Goal: Task Accomplishment & Management: Manage account settings

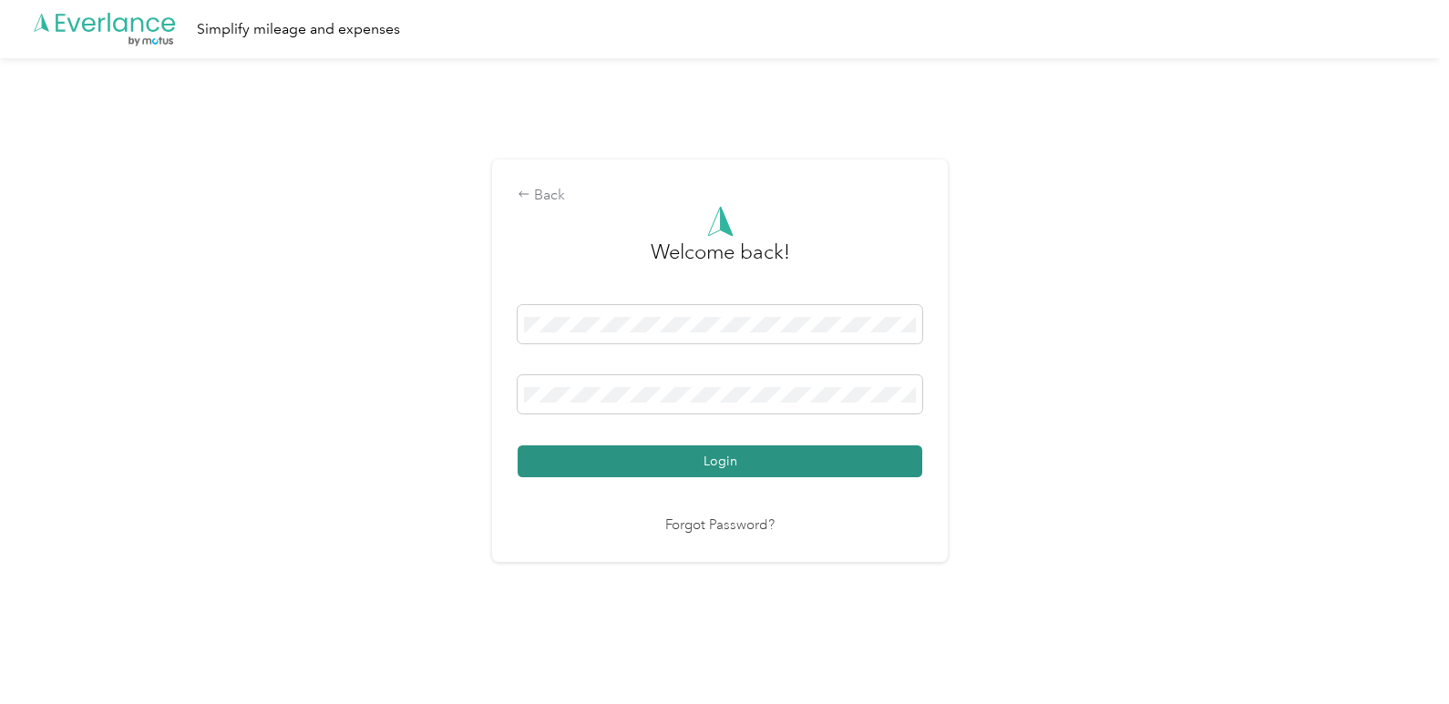
click at [749, 465] on button "Login" at bounding box center [720, 462] width 405 height 32
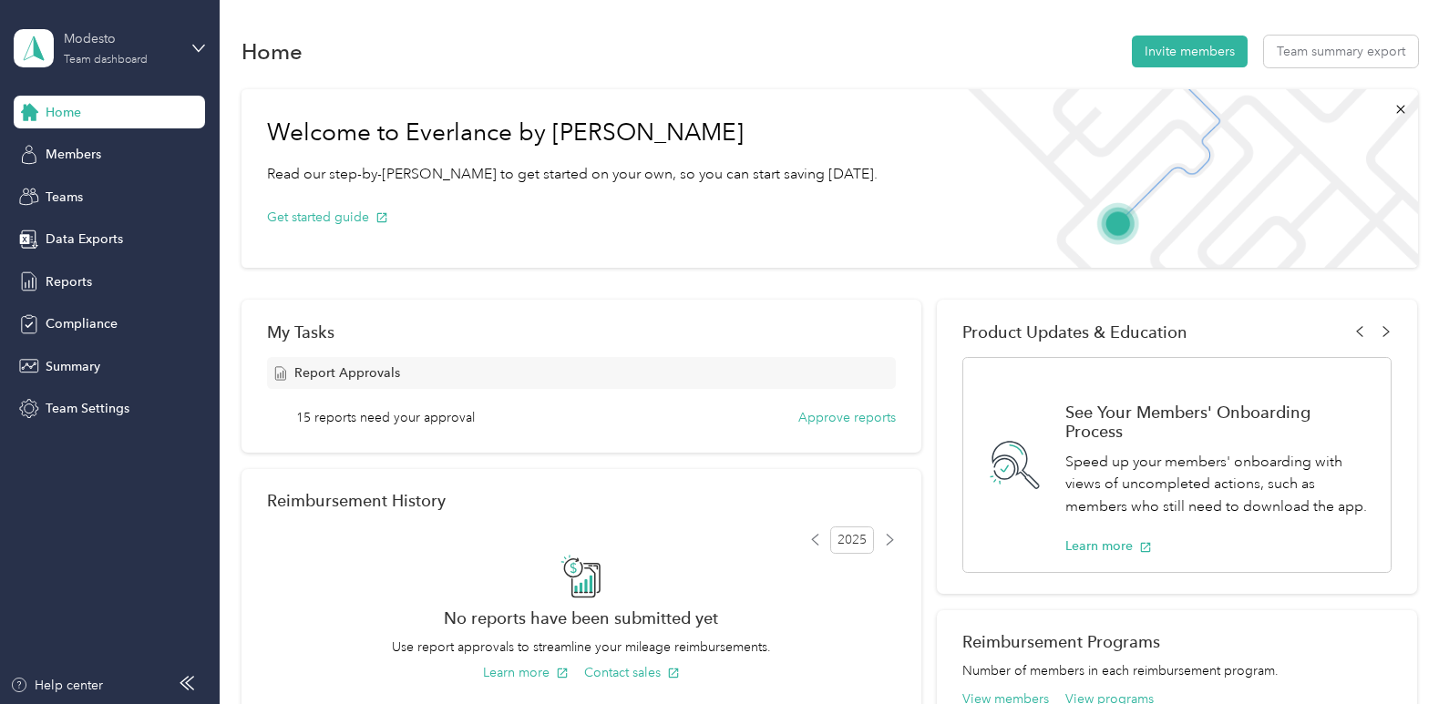
click at [92, 51] on div "Modesto Team dashboard" at bounding box center [121, 47] width 114 height 36
click at [149, 191] on div "Personal dashboard" at bounding box center [205, 184] width 358 height 32
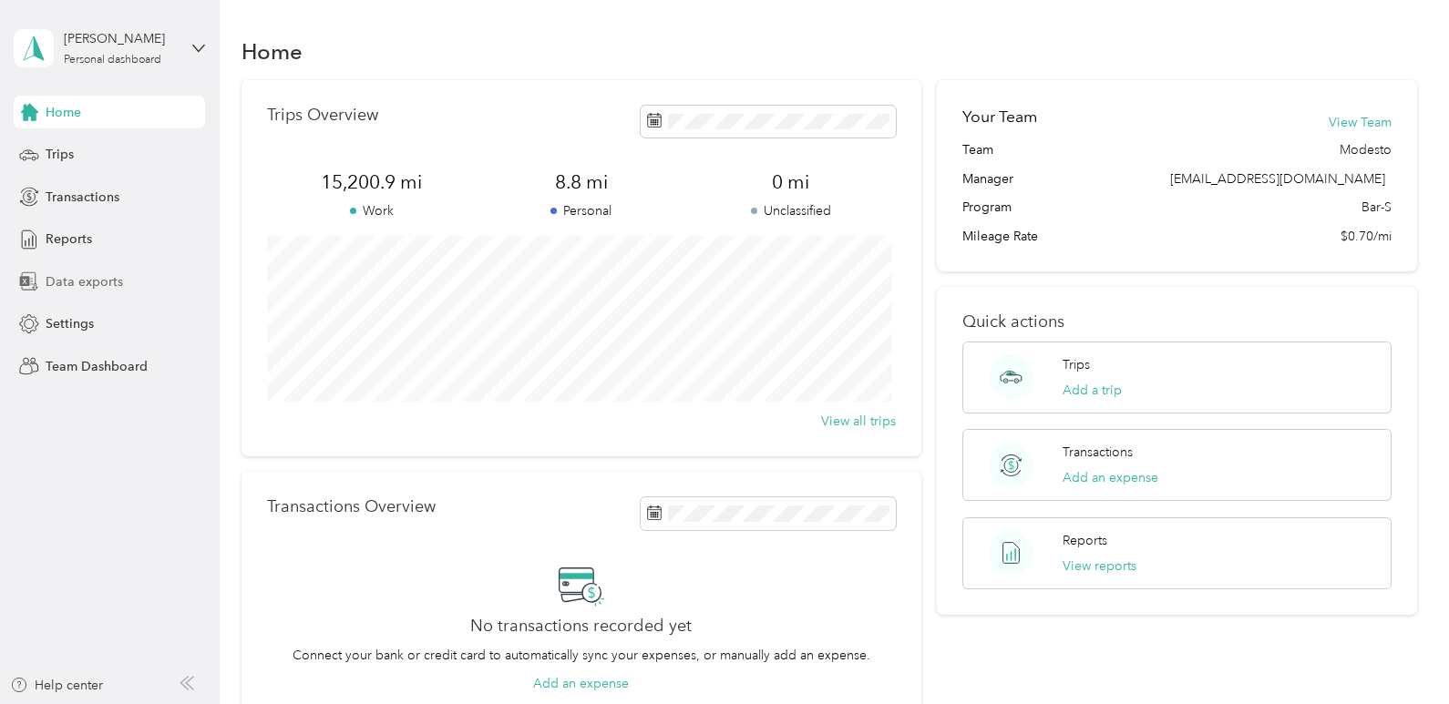
click at [103, 286] on span "Data exports" at bounding box center [84, 281] width 77 height 19
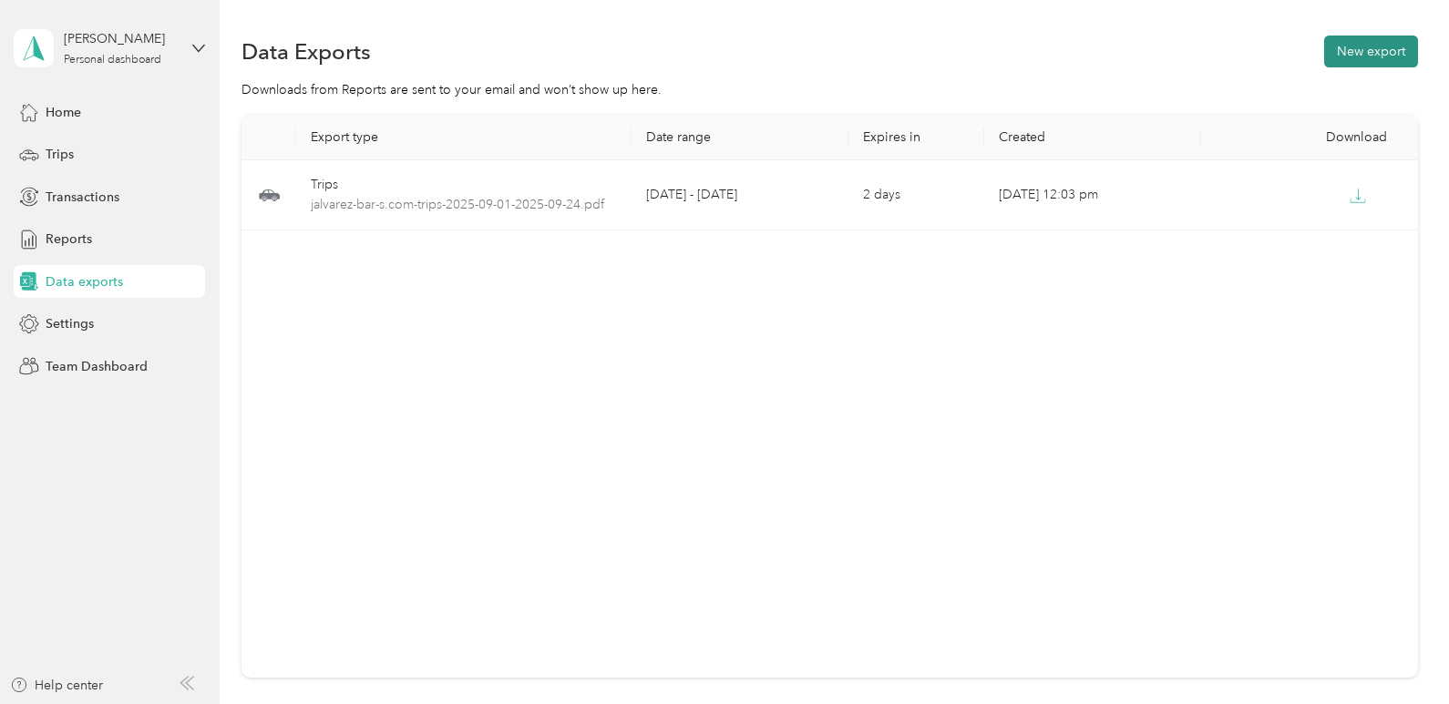
click at [1339, 42] on button "New export" at bounding box center [1371, 52] width 94 height 32
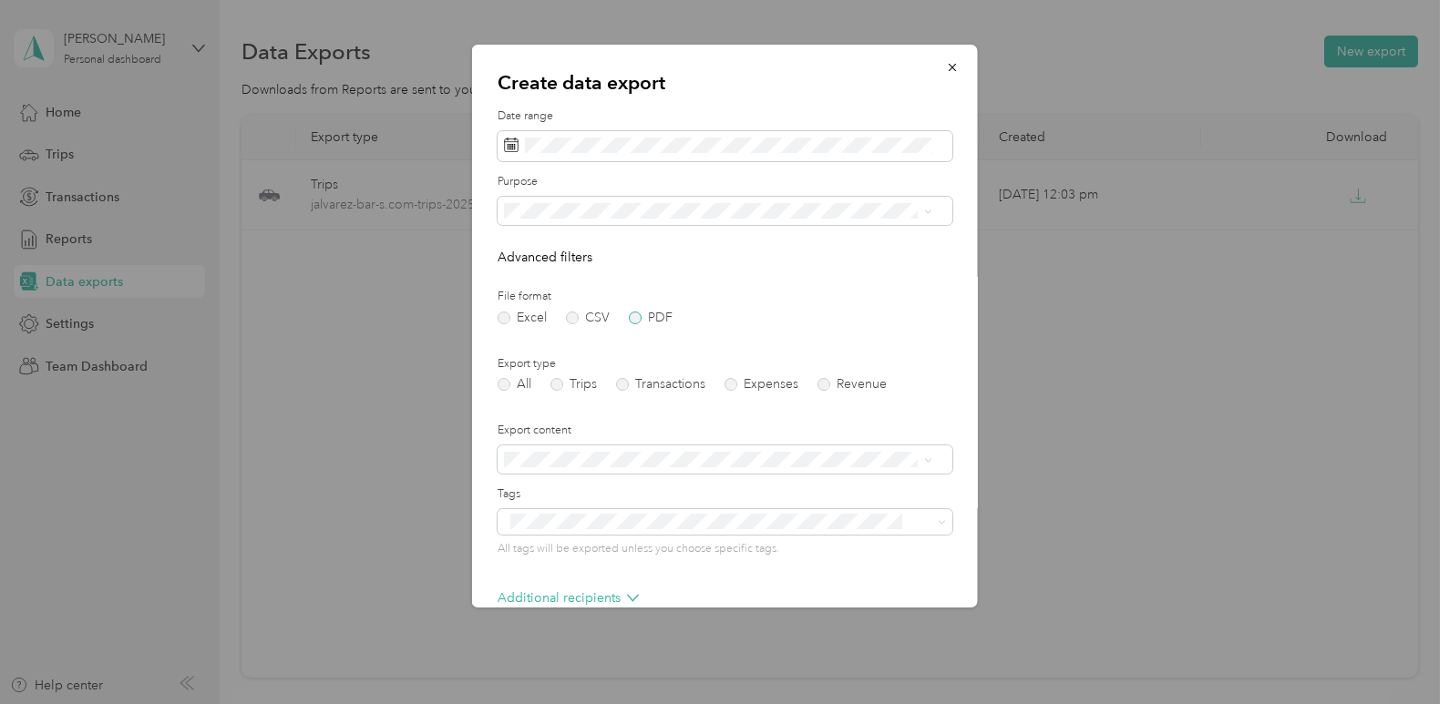
click at [631, 315] on label "PDF" at bounding box center [651, 318] width 44 height 13
click at [571, 380] on label "Trips" at bounding box center [573, 384] width 46 height 13
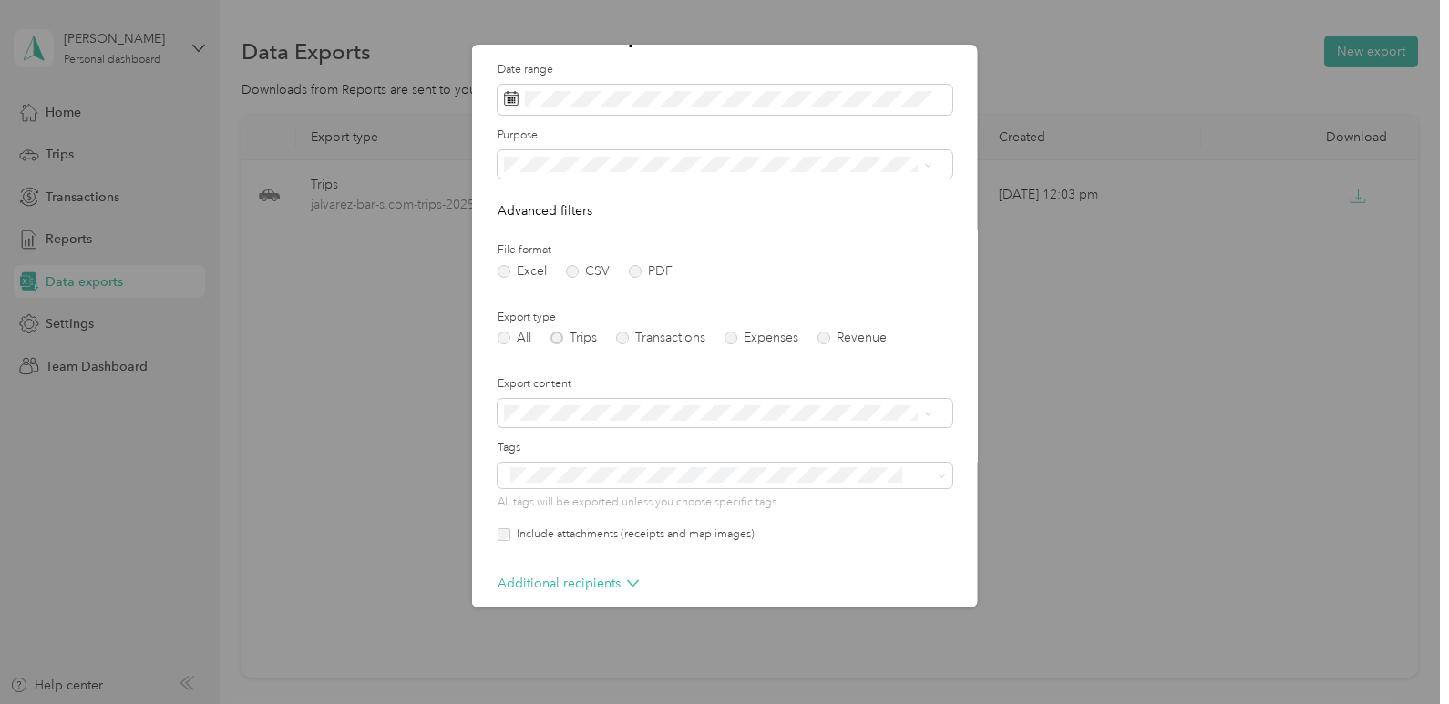
scroll to position [131, 0]
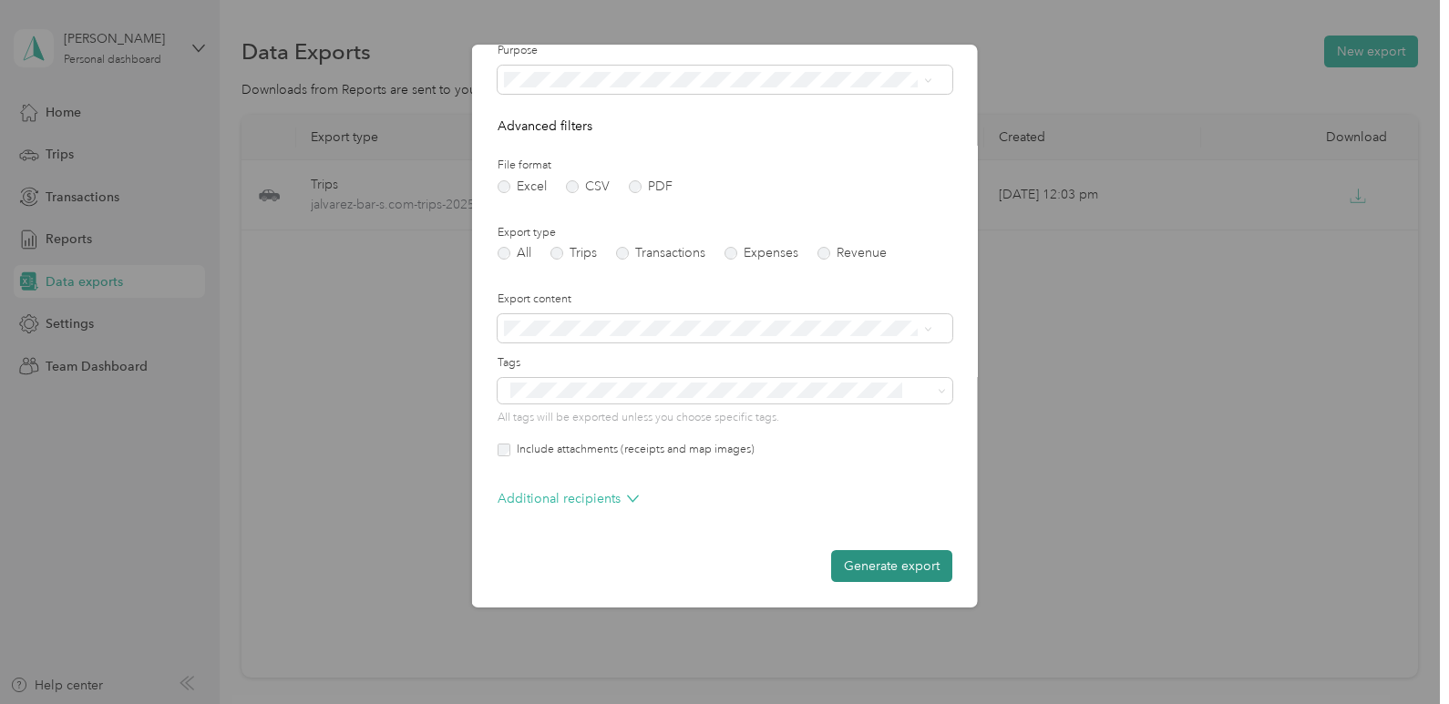
click at [862, 560] on button "Generate export" at bounding box center [891, 566] width 121 height 32
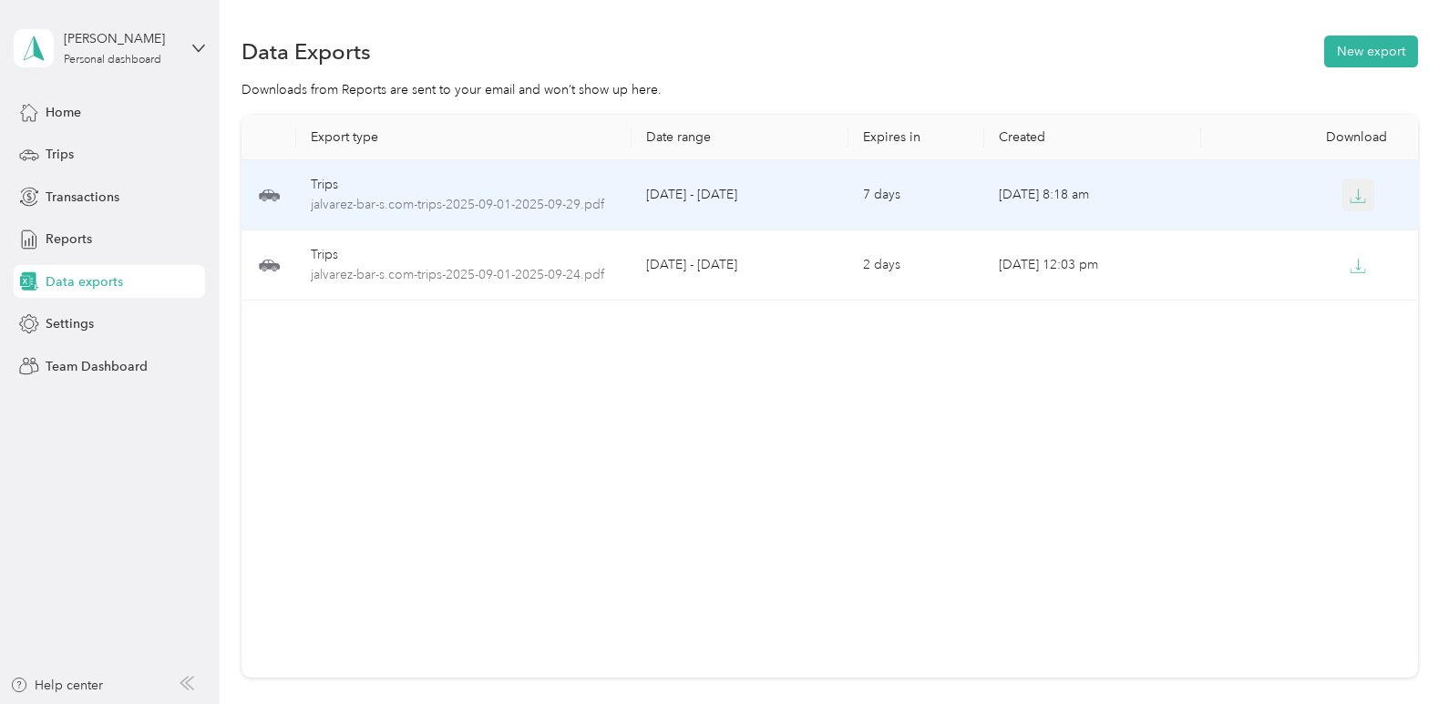
click at [1350, 197] on icon "button" at bounding box center [1358, 196] width 16 height 16
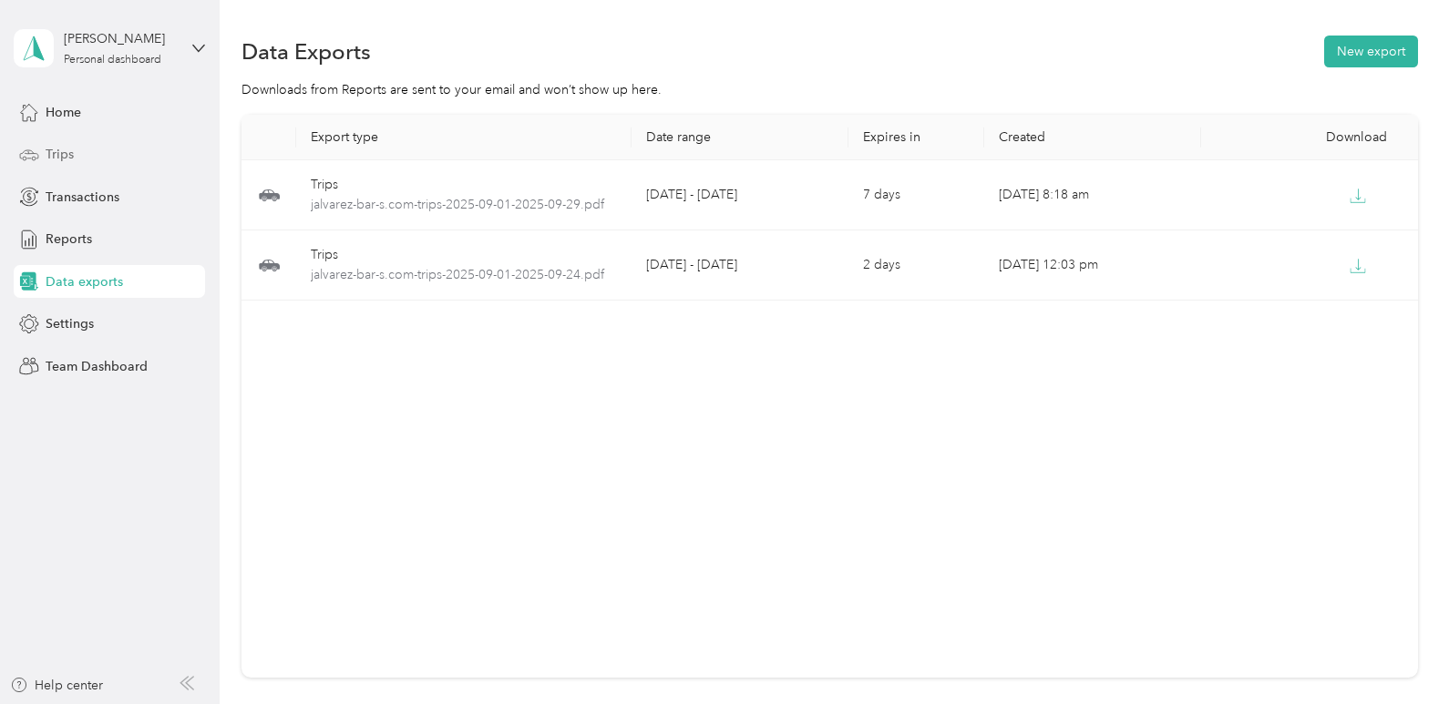
click at [58, 151] on span "Trips" at bounding box center [60, 154] width 28 height 19
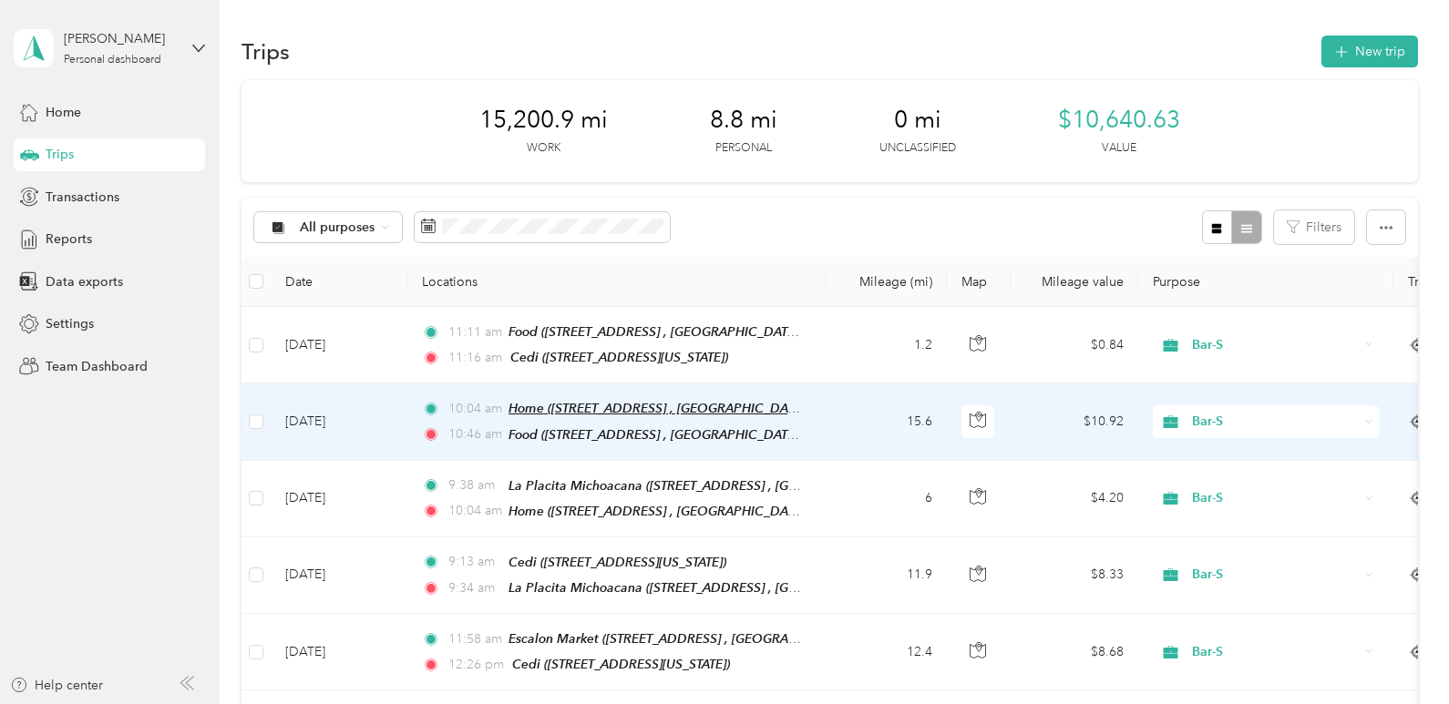
click at [540, 402] on span "Home ([STREET_ADDRESS] , [GEOGRAPHIC_DATA], [US_STATE])" at bounding box center [694, 408] width 371 height 15
click at [557, 371] on button "Edit Place" at bounding box center [568, 362] width 104 height 32
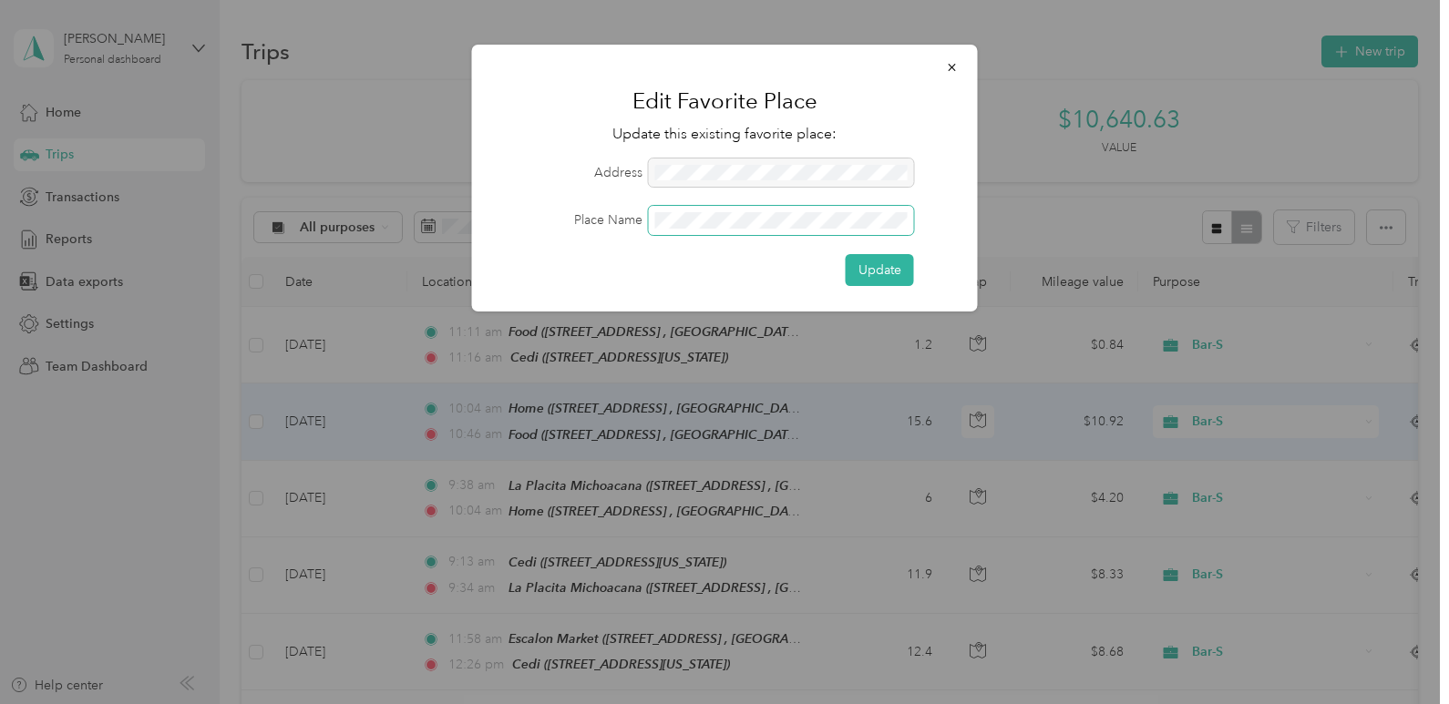
click at [580, 205] on form "Address Place Name Update" at bounding box center [725, 223] width 455 height 128
click at [879, 266] on button "Update" at bounding box center [880, 270] width 68 height 32
